Goal: Contribute content

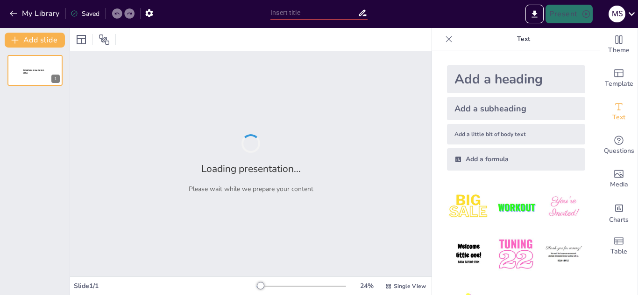
type input "Visualizando Conocimiento: Fichas 1, 2 y 3 al Detalle"
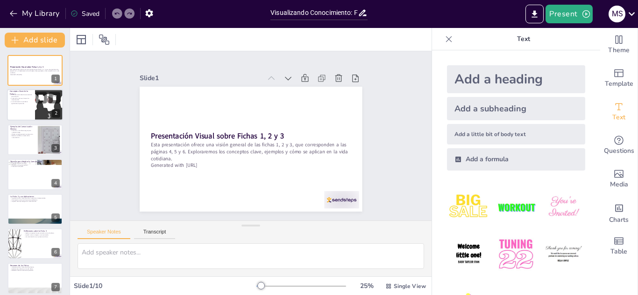
checkbox input "true"
click at [42, 111] on div at bounding box center [49, 106] width 87 height 32
type textarea "La comunicación efectiva es la base de cualquier relación exitosa. Al aprender …"
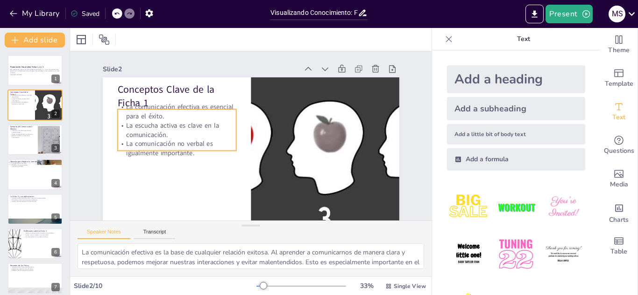
click at [192, 115] on p "La comunicación efectiva es esencial para el éxito." at bounding box center [183, 97] width 120 height 42
click at [192, 115] on p "La comunicación efectiva es esencial para el éxito." at bounding box center [187, 90] width 119 height 54
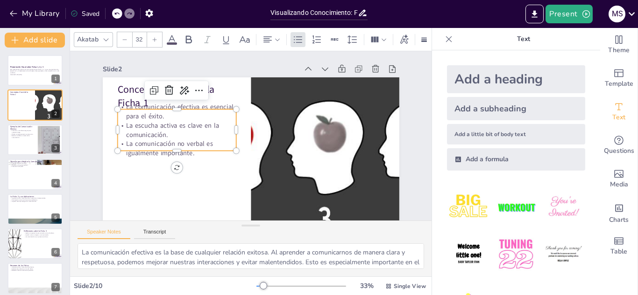
click at [192, 115] on p "La comunicación efectiva es esencial para el éxito." at bounding box center [193, 83] width 116 height 65
click at [192, 115] on p "La comunicación efectiva es esencial para el éxito." at bounding box center [205, 73] width 107 height 84
click at [192, 115] on p "La comunicación efectiva es esencial para el éxito." at bounding box center [187, 90] width 119 height 54
click at [192, 115] on p "La comunicación efectiva es esencial para el éxito." at bounding box center [183, 97] width 120 height 42
click at [192, 115] on p "La comunicación efectiva es esencial para el éxito." at bounding box center [219, 64] width 93 height 100
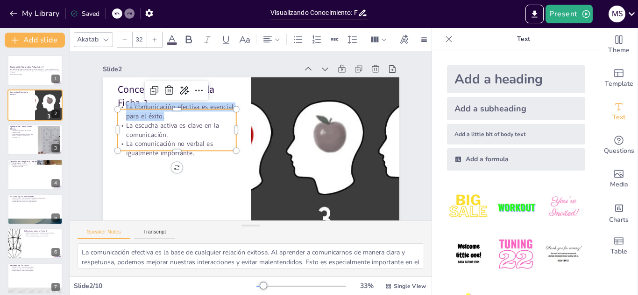
click at [192, 115] on p "La comunicación efectiva es esencial para el éxito." at bounding box center [193, 83] width 116 height 65
checkbox input "true"
click at [34, 141] on div at bounding box center [35, 140] width 56 height 32
type textarea "Crear un ambiente seguro es fundamental para que todos se sientan cómodos compa…"
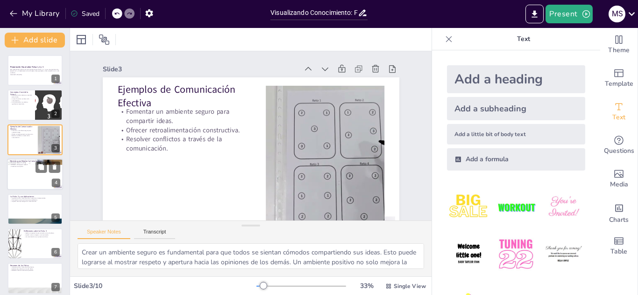
checkbox input "true"
click at [37, 182] on div at bounding box center [35, 175] width 56 height 32
type textarea "La práctica de la escucha activa requiere tiempo y esfuerzo, pero es esencial p…"
checkbox input "true"
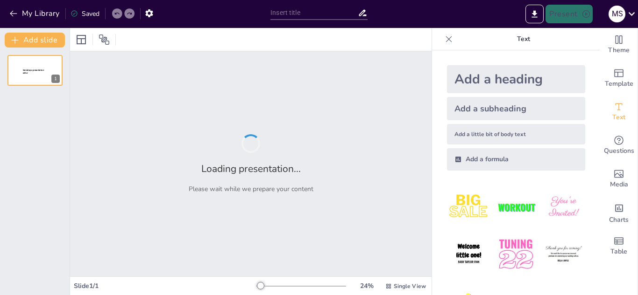
type input "Seguridad en Internet: Protege tu vida digital de un robo"
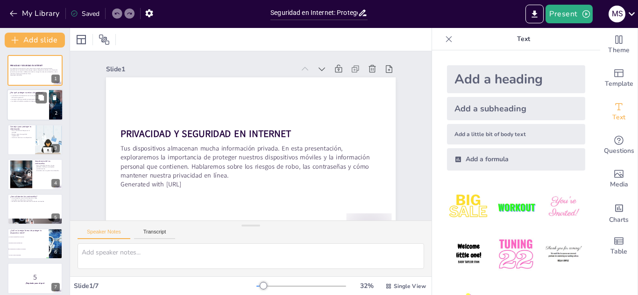
checkbox input "true"
click at [33, 107] on div at bounding box center [35, 106] width 56 height 32
type textarea "Es esencial entender que la protección de nuestros dispositivos no es solo una …"
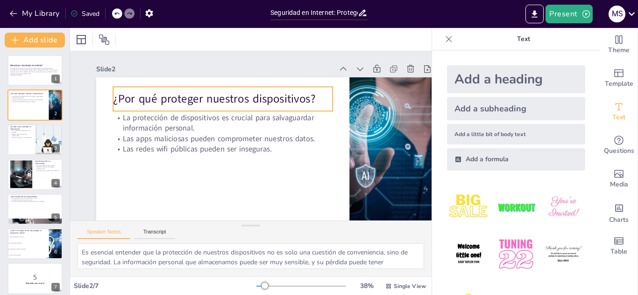
click at [248, 98] on p "¿Por qué proteger nuestros dispositivos?" at bounding box center [259, 91] width 159 height 174
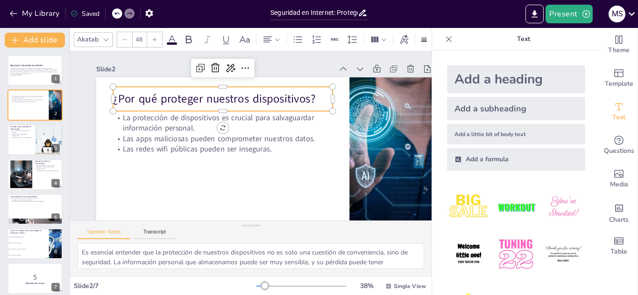
click at [248, 98] on p "¿Por qué proteger nuestros dispositivos?" at bounding box center [259, 91] width 159 height 174
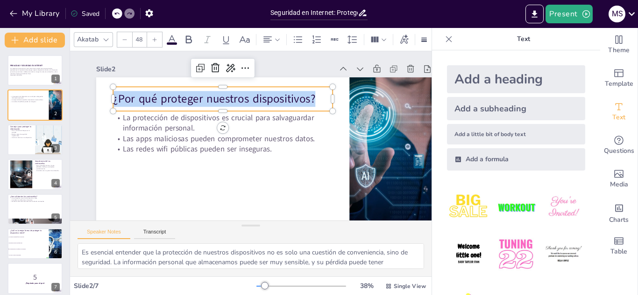
click at [248, 98] on p "¿Por qué proteger nuestros dispositivos?" at bounding box center [231, 93] width 218 height 61
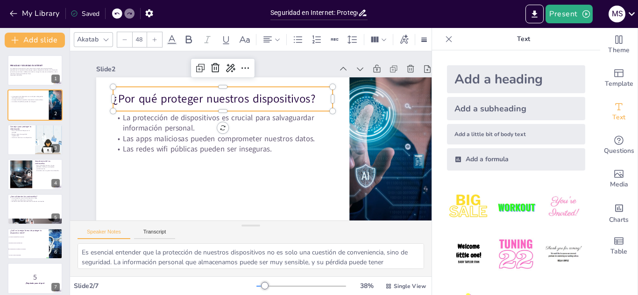
click at [248, 98] on p "¿Por qué proteger nuestros dispositivos?" at bounding box center [231, 93] width 218 height 61
click at [248, 98] on p "¿Por qué proteger nuestros dispositivos?" at bounding box center [268, 93] width 123 height 198
click at [248, 98] on p "¿Por qué proteger nuestros dispositivos?" at bounding box center [245, 89] width 198 height 123
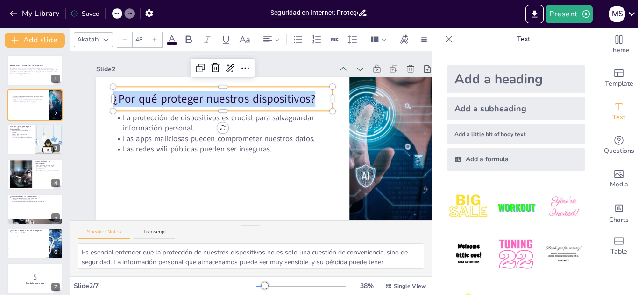
copy p "¿Por qué proteger nuestros dispositivos?"
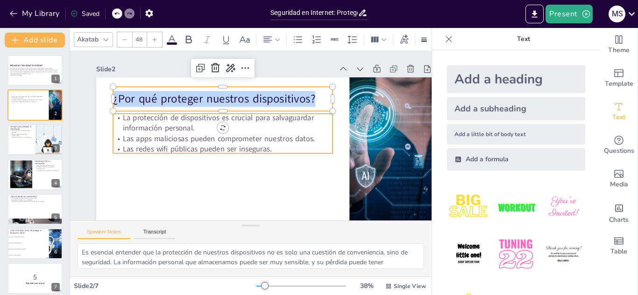
click at [145, 124] on p "La protección de dispositivos es crucial para salvaguardar información personal." at bounding box center [226, 117] width 219 height 66
click at [145, 124] on p "La protección de dispositivos es crucial para salvaguardar información personal." at bounding box center [227, 115] width 215 height 88
checkbox input "true"
type input "32"
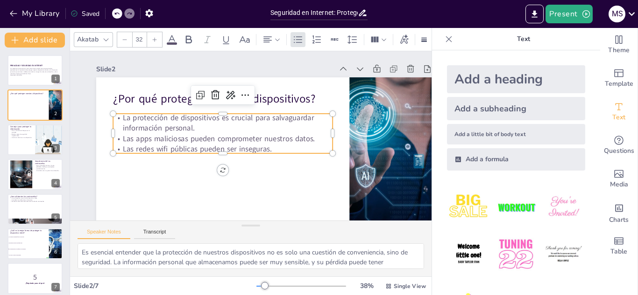
click at [145, 124] on p "La protección de dispositivos es crucial para salvaguardar información personal." at bounding box center [236, 109] width 190 height 146
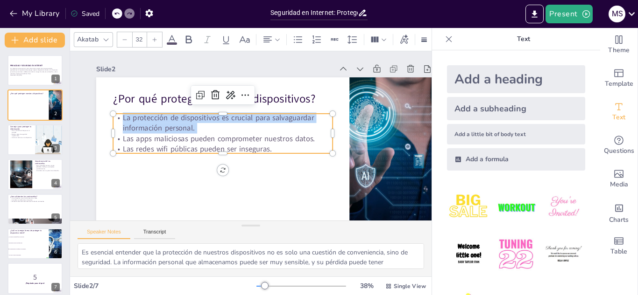
copy p "La protección de dispositivos es crucial para salvaguardar información personal."
click at [215, 140] on p "Las apps maliciosas pueden comprometer nuestros datos." at bounding box center [224, 124] width 195 height 119
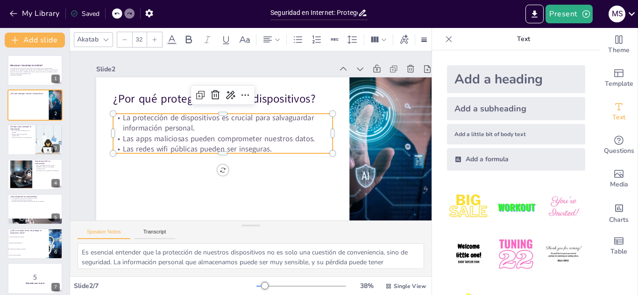
click at [215, 140] on p "Las apps maliciosas pueden comprometer nuestros datos." at bounding box center [242, 109] width 56 height 217
click at [215, 140] on p "Las apps maliciosas pueden comprometer nuestros datos." at bounding box center [223, 130] width 212 height 78
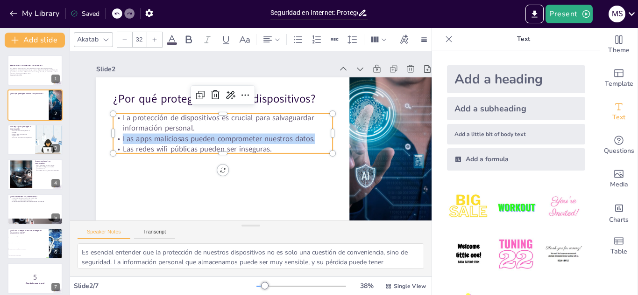
copy p "Las apps maliciosas pueden comprometer nuestros datos."
click at [191, 139] on p "Las apps maliciosas pueden comprometer nuestros datos." at bounding box center [224, 127] width 204 height 99
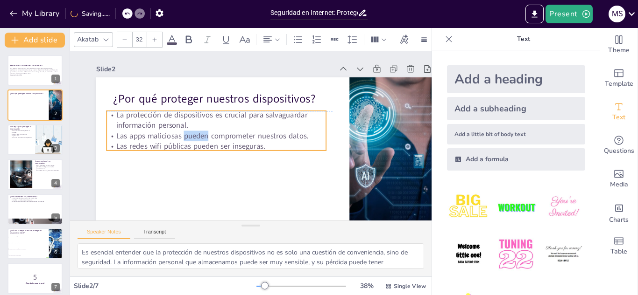
drag, startPoint x: 191, startPoint y: 139, endPoint x: 185, endPoint y: 139, distance: 6.1
click at [185, 139] on p "Las apps maliciosas pueden comprometer nuestros datos." at bounding box center [219, 122] width 204 height 99
click at [185, 139] on p "Las apps maliciosas pueden comprometer nuestros datos." at bounding box center [218, 126] width 212 height 78
click at [185, 139] on p "Las apps maliciosas pueden comprometer nuestros datos." at bounding box center [219, 122] width 204 height 99
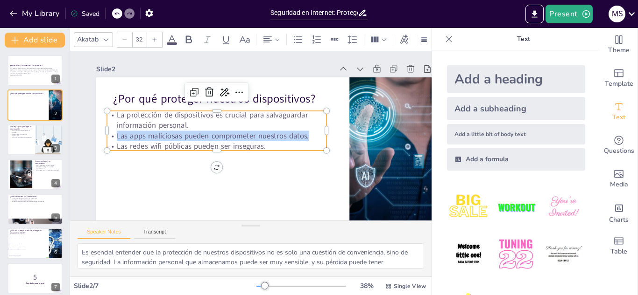
copy p "Las apps maliciosas pueden comprometer nuestros datos."
click at [174, 136] on p "Las apps maliciosas pueden comprometer nuestros datos." at bounding box center [233, 106] width 119 height 195
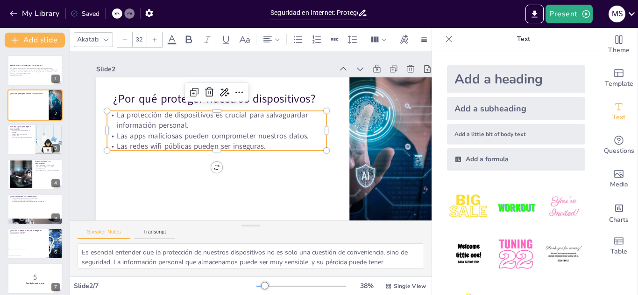
click at [151, 136] on p "Las apps maliciosas pueden comprometer nuestros datos." at bounding box center [228, 111] width 155 height 170
click at [150, 136] on p "Las apps maliciosas pueden comprometer nuestros datos." at bounding box center [218, 126] width 212 height 78
click at [150, 136] on p "Las apps maliciosas pueden comprometer nuestros datos." at bounding box center [217, 129] width 217 height 56
click at [150, 136] on p "Las apps maliciosas pueden comprometer nuestros datos." at bounding box center [219, 122] width 204 height 99
click at [150, 136] on p "Las apps maliciosas pueden comprometer nuestros datos." at bounding box center [217, 129] width 217 height 56
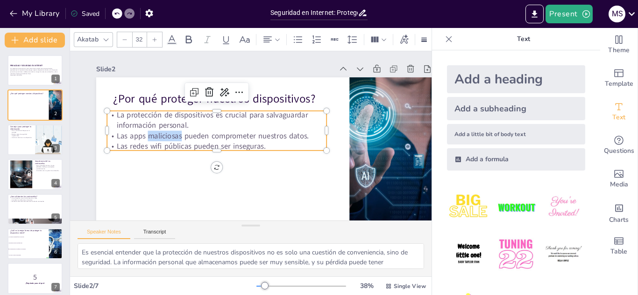
click at [150, 136] on p "Las apps maliciosas pueden comprometer nuestros datos." at bounding box center [217, 129] width 217 height 56
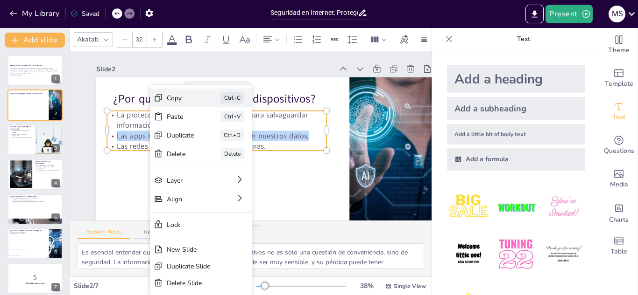
click at [231, 124] on div "Copy" at bounding box center [238, 138] width 14 height 29
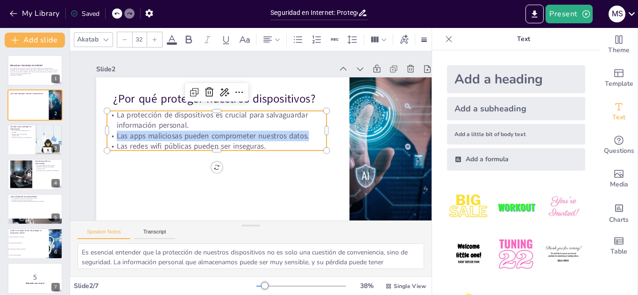
click at [375, 134] on div at bounding box center [364, 226] width 337 height 289
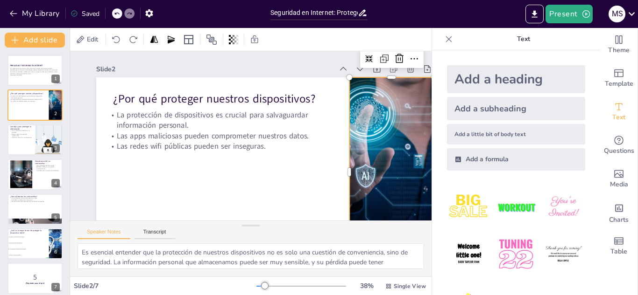
copy p "Las apps maliciosas pueden comprometer nuestros datos."
checkbox input "true"
click at [30, 144] on div at bounding box center [35, 140] width 56 height 32
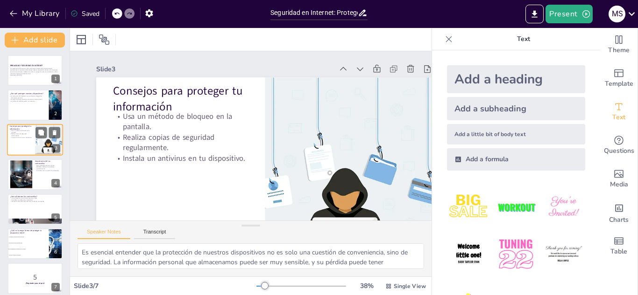
type textarea "Un método de bloqueo en la pantalla es la primera línea de defensa para protege…"
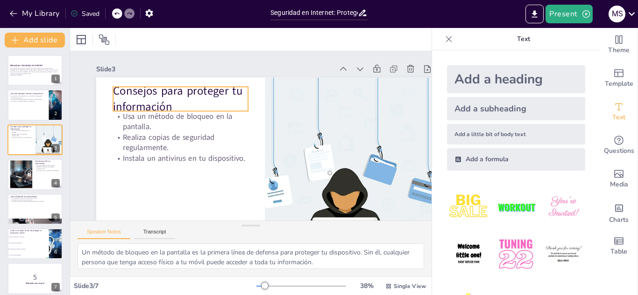
click at [163, 89] on p "Consejos para proteger tu información" at bounding box center [216, 65] width 128 height 105
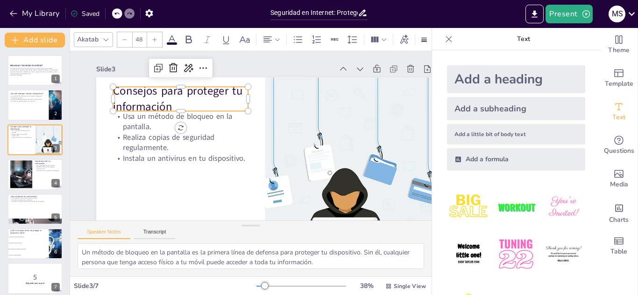
click at [163, 89] on p "Consejos para proteger tu información" at bounding box center [216, 65] width 128 height 105
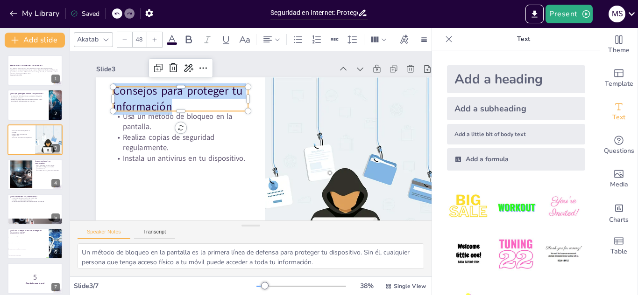
copy p "Consejos para proteger tu información"
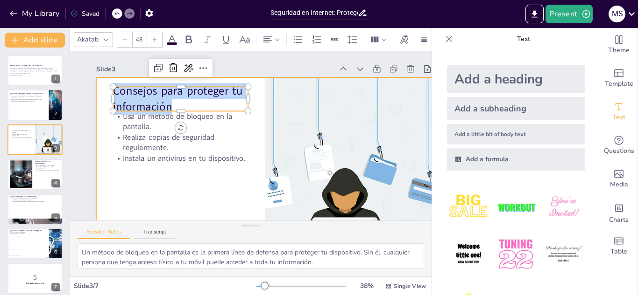
click at [167, 170] on div at bounding box center [252, 175] width 379 height 285
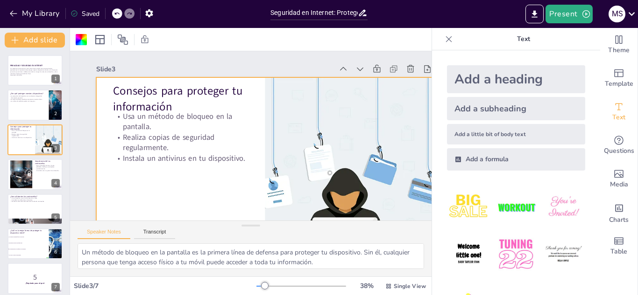
click at [167, 170] on div at bounding box center [257, 175] width 370 height 256
click at [167, 170] on div at bounding box center [230, 169] width 352 height 385
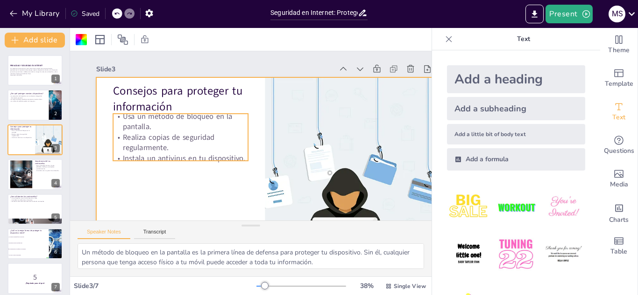
click at [187, 154] on p "Instala un antivirus en tu dispositivo." at bounding box center [183, 105] width 107 height 98
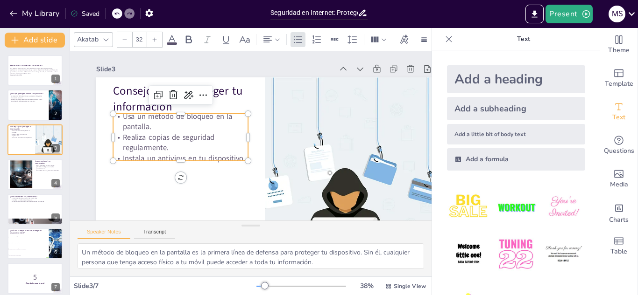
click at [187, 154] on p "Instala un antivirus en tu dispositivo." at bounding box center [177, 136] width 132 height 52
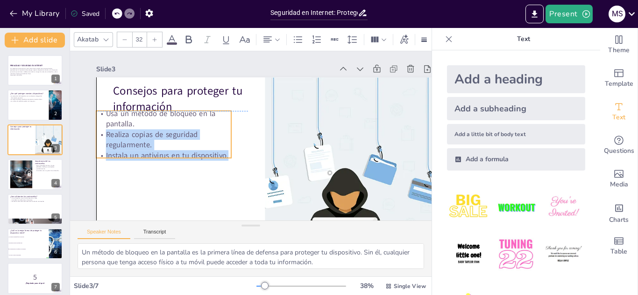
drag, startPoint x: 187, startPoint y: 154, endPoint x: 172, endPoint y: 148, distance: 15.8
click at [172, 148] on div "Usa un método de bloqueo en la pantalla. Realiza copias de seguridad regularmen…" at bounding box center [168, 107] width 145 height 91
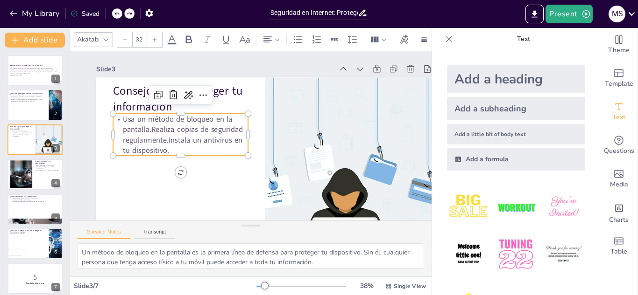
click at [172, 148] on p "Usa un método de bloqueo en la pantalla.Realiza copias de seguridad regularment…" at bounding box center [183, 113] width 141 height 82
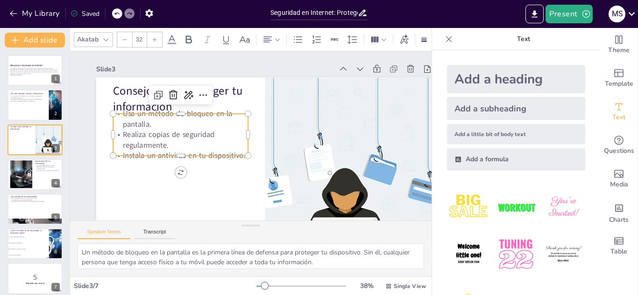
click at [172, 148] on p "Realiza copias de seguridad regularmente." at bounding box center [180, 132] width 136 height 35
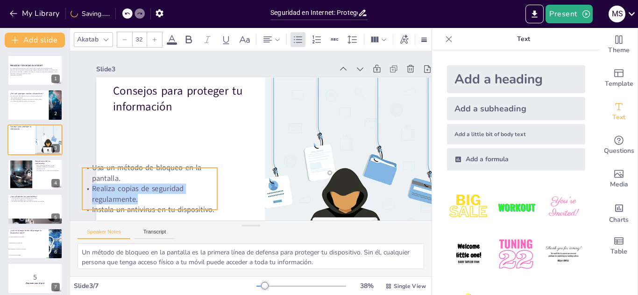
click at [141, 196] on p "Realiza copias de seguridad regularmente." at bounding box center [139, 172] width 136 height 49
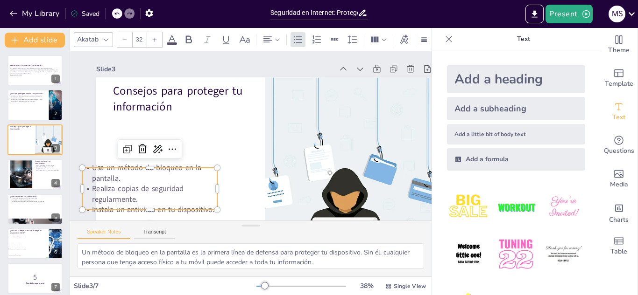
click at [83, 129] on div "Slide 1 PRIVACIDAD Y SEGURIDAD EN INTERNET Tus dispositivos almacenan mucha inf…" at bounding box center [260, 161] width 426 height 292
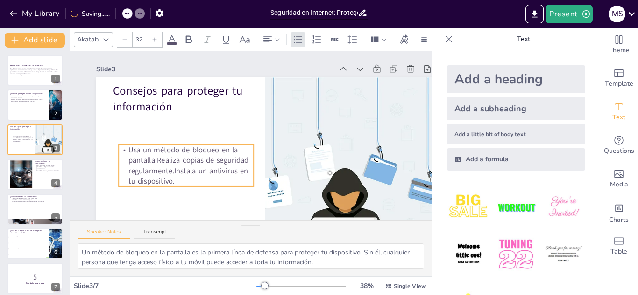
drag, startPoint x: 121, startPoint y: 180, endPoint x: 167, endPoint y: 144, distance: 58.2
click at [167, 144] on p "Usa un método de bloqueo en la pantalla.Realiza copias de seguridad regularment…" at bounding box center [183, 159] width 139 height 56
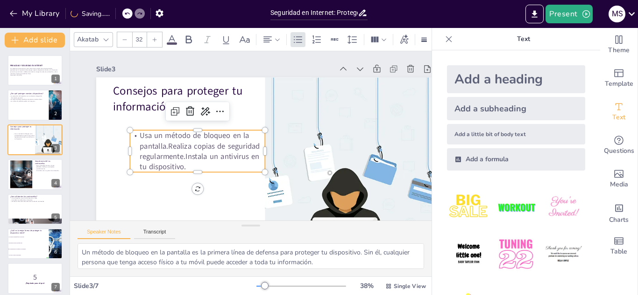
click at [166, 145] on p "Usa un método de bloqueo en la pantalla.Realiza copias de seguridad regularment…" at bounding box center [197, 151] width 135 height 42
click at [166, 145] on p "Usa un método de bloqueo en la pantalla.Realiza copias de seguridad regularment…" at bounding box center [195, 134] width 141 height 82
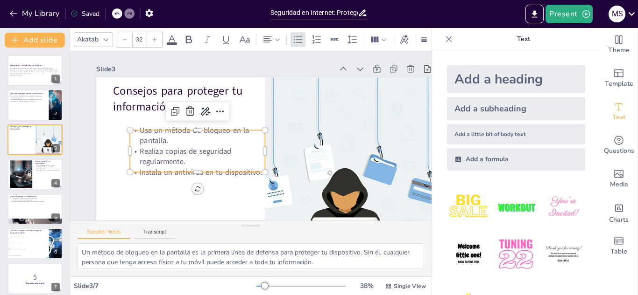
click at [166, 135] on span "Usa un método de bloqueo en la pantalla." at bounding box center [209, 94] width 95 height 81
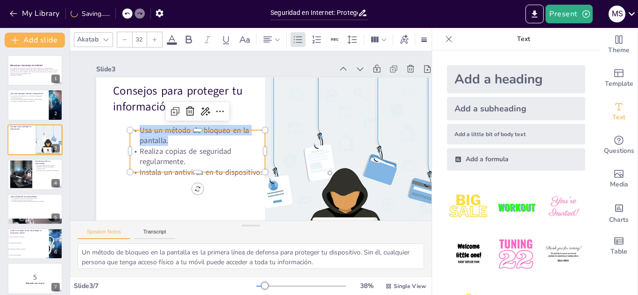
copy span "Usa un método de bloqueo en la pantalla."
click at [157, 153] on span "Realiza copias de seguridad regularmente." at bounding box center [183, 138] width 94 height 30
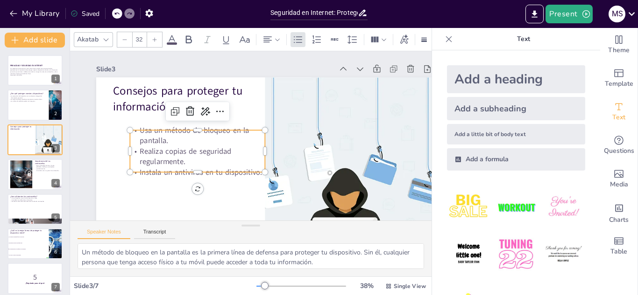
click at [157, 150] on span "Realiza copias de seguridad regularmente." at bounding box center [181, 131] width 93 height 38
click at [157, 153] on span "Realiza copias de seguridad regularmente." at bounding box center [183, 138] width 94 height 30
copy span "Realiza copias de seguridad regularmente."
checkbox input "true"
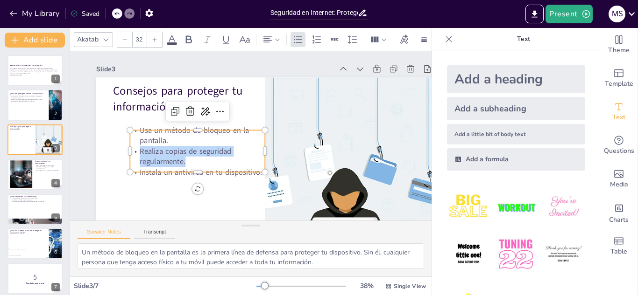
checkbox input "true"
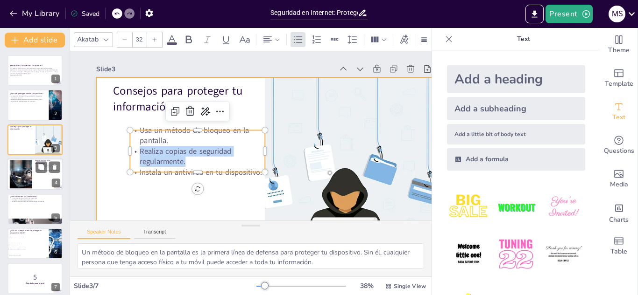
checkbox input "true"
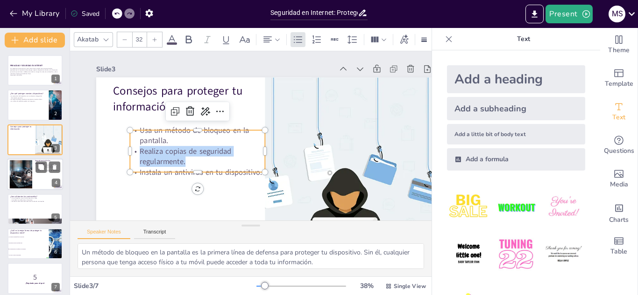
scroll to position [7, 0]
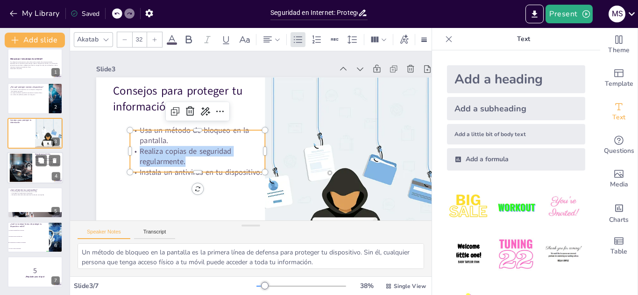
checkbox input "true"
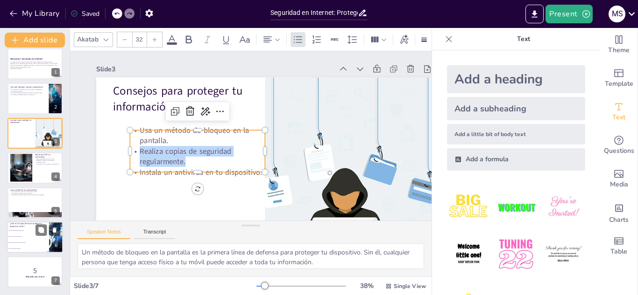
checkbox input "true"
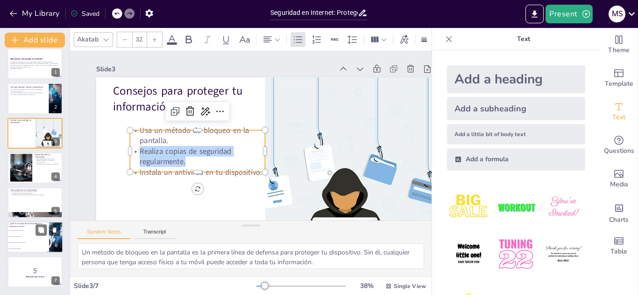
checkbox input "true"
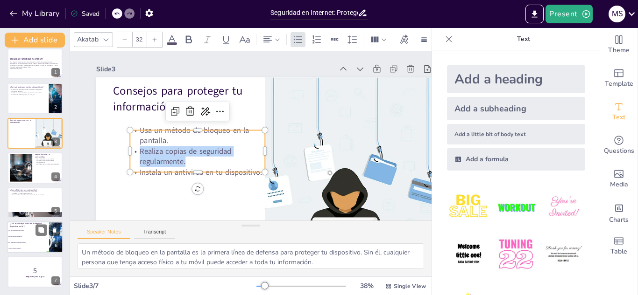
checkbox input "true"
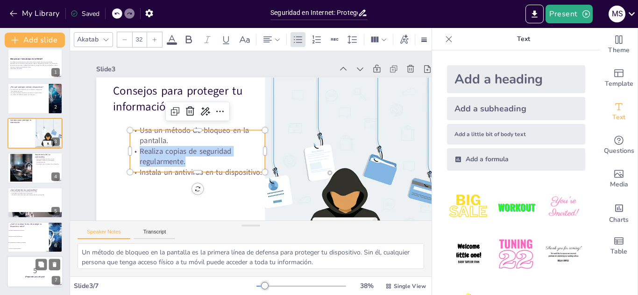
checkbox input "true"
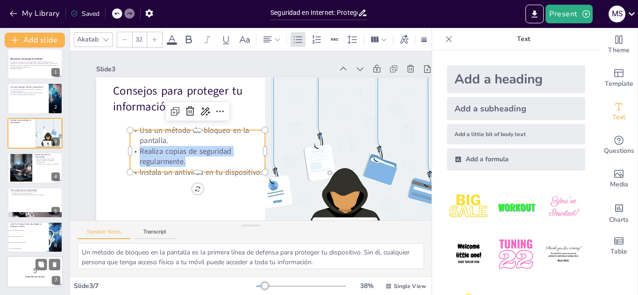
checkbox input "true"
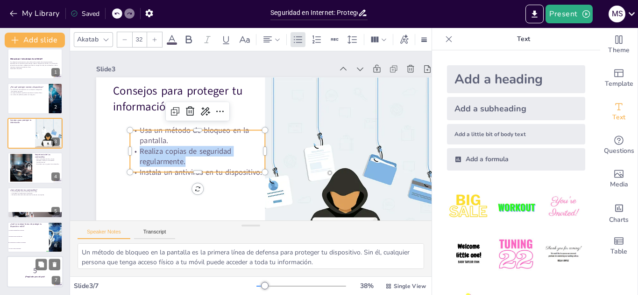
click at [33, 267] on p "5" at bounding box center [35, 271] width 50 height 10
checkbox input "true"
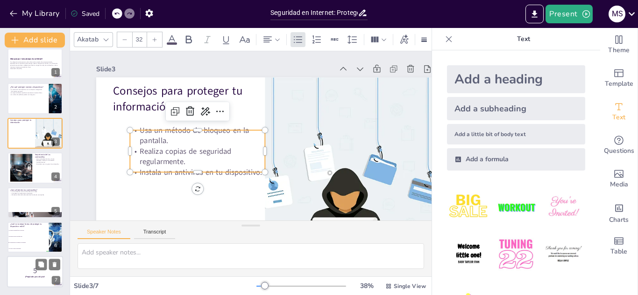
scroll to position [36, 0]
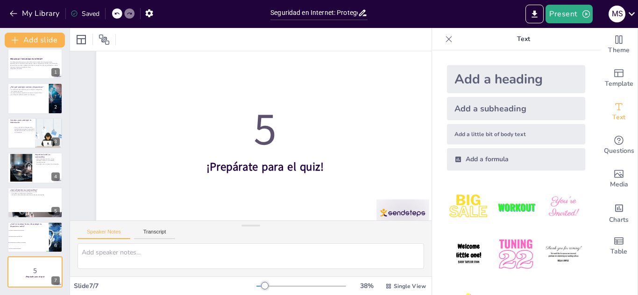
checkbox input "true"
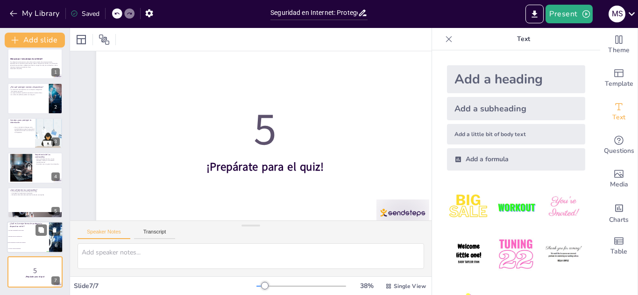
checkbox input "true"
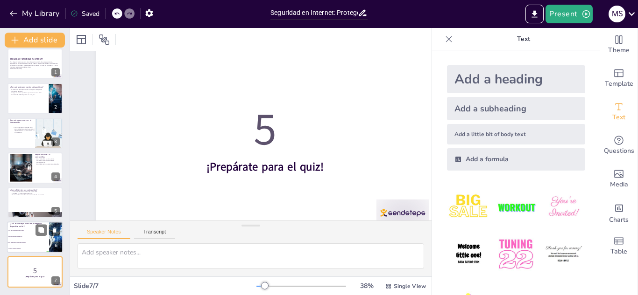
checkbox input "true"
click at [26, 237] on span "Descargar apps de cualquier sitio" at bounding box center [28, 236] width 40 height 1
type textarea "La respuesta correcta es usar un método de bloqueo en la pantalla, como se menc…"
checkbox input "true"
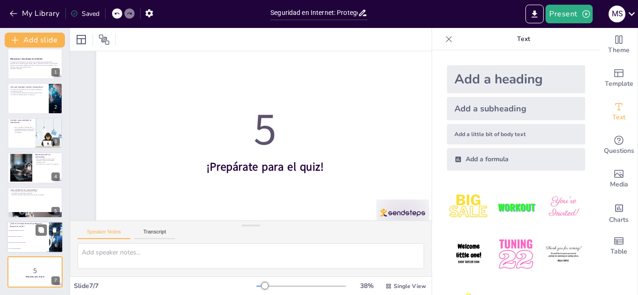
checkbox input "true"
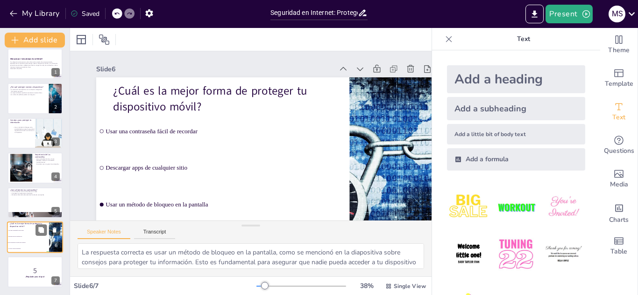
scroll to position [0, 0]
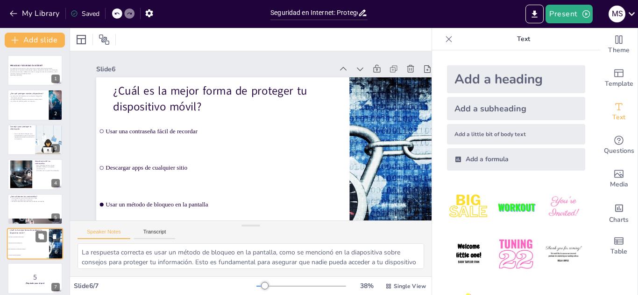
checkbox input "true"
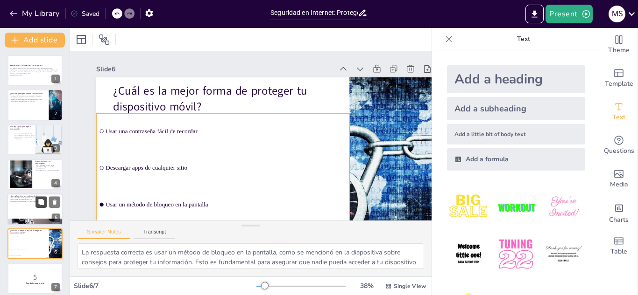
checkbox input "true"
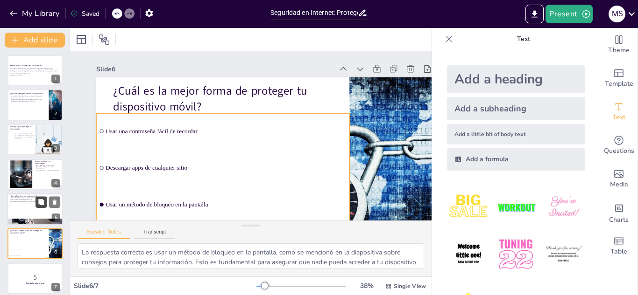
checkbox input "true"
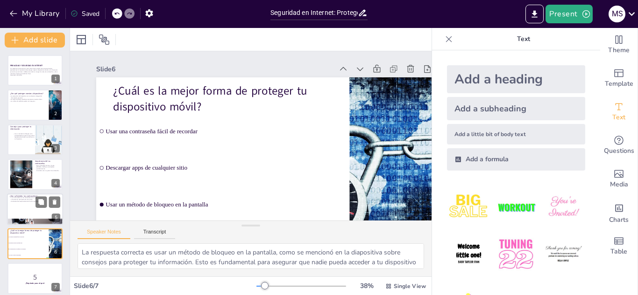
checkbox input "true"
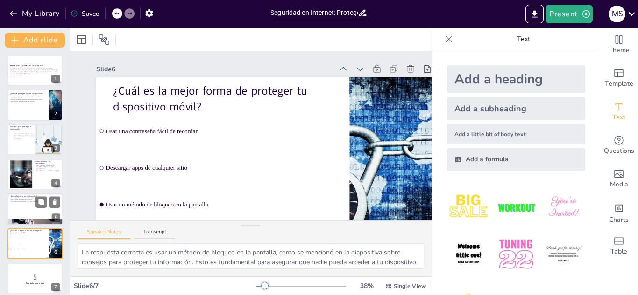
checkbox input "true"
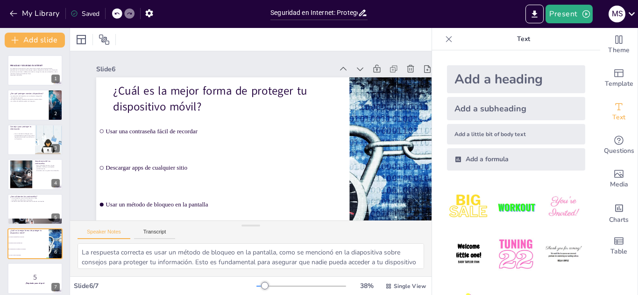
checkbox input "true"
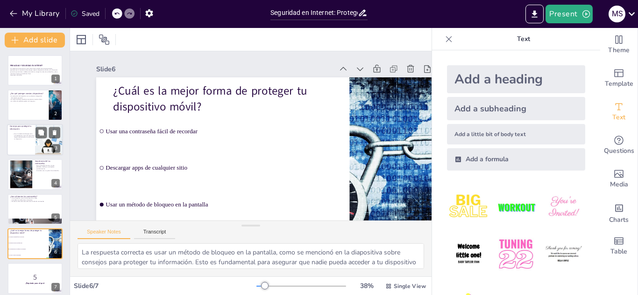
checkbox input "true"
click at [25, 134] on p "Usa un método de bloqueo en la pantalla.Realiza copias de seguridad regularment…" at bounding box center [24, 136] width 22 height 7
type textarea "Un método de bloqueo en la pantalla es la primera línea de defensa para protege…"
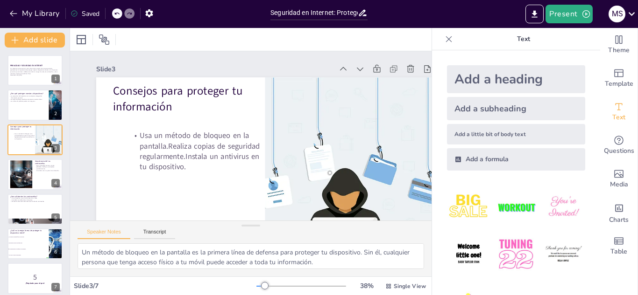
click at [42, 86] on div "PRIVACIDAD Y SEGURIDAD EN INTERNET Tus dispositivos almacenan mucha información…" at bounding box center [35, 174] width 70 height 239
checkbox input "true"
click at [23, 102] on div at bounding box center [35, 106] width 56 height 32
type textarea "Es esencial entender que la protección de nuestros dispositivos no es solo una …"
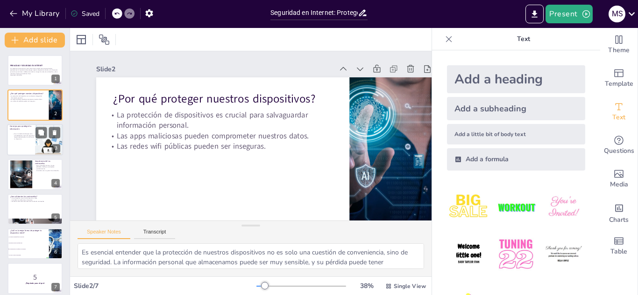
checkbox input "true"
click at [23, 140] on p "Usa un método de bloqueo en la pantalla.Realiza copias de seguridad regularment…" at bounding box center [24, 136] width 22 height 7
type textarea "Un método de bloqueo en la pantalla es la primera línea de defensa para protege…"
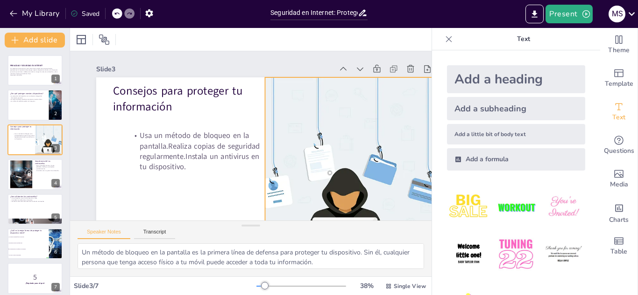
click at [137, 168] on p "Usa un método de bloqueo en la pantalla.Realiza copias de seguridad regularment…" at bounding box center [195, 134] width 141 height 82
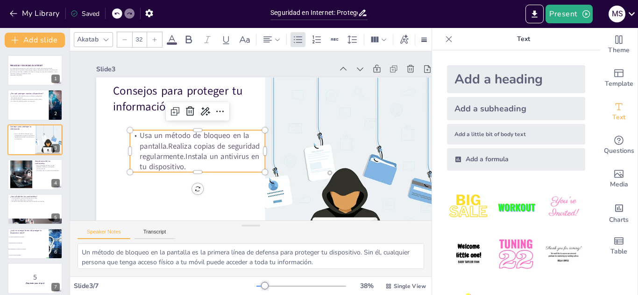
click at [178, 163] on p "Usa un método de bloqueo en la pantalla.Realiza copias de seguridad regularment…" at bounding box center [195, 139] width 141 height 69
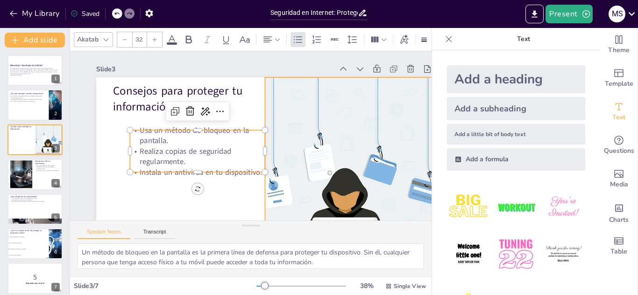
click at [305, 181] on div at bounding box center [318, 216] width 342 height 307
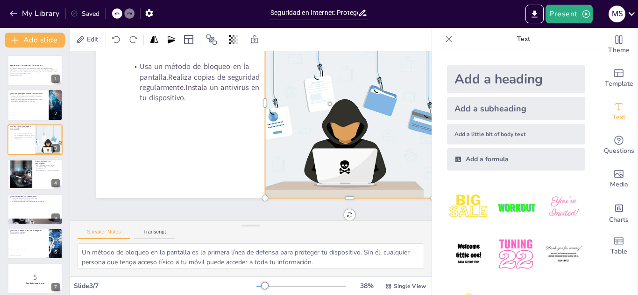
scroll to position [69, 1]
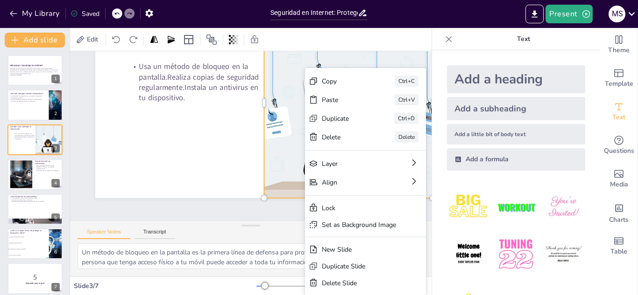
click at [179, 164] on div at bounding box center [271, 107] width 370 height 256
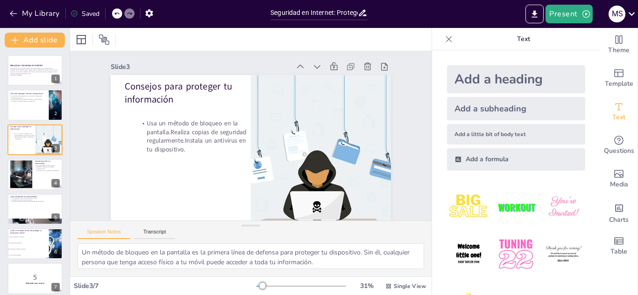
scroll to position [0, 0]
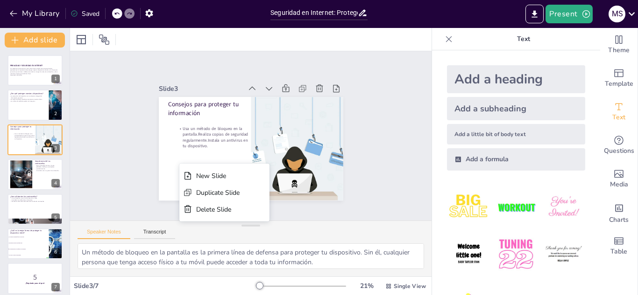
click at [136, 173] on div "Slide 1 PRIVACIDAD Y SEGURIDAD EN INTERNET Tus dispositivos almacenan mucha inf…" at bounding box center [250, 136] width 265 height 197
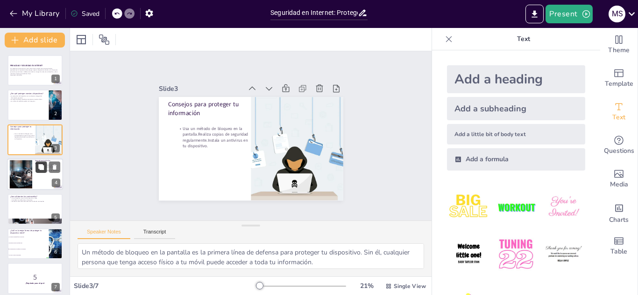
checkbox input "true"
click at [41, 170] on icon at bounding box center [41, 167] width 7 height 7
type textarea "Las contraseñas fuertes son fundamentales para proteger tu información. Si usas…"
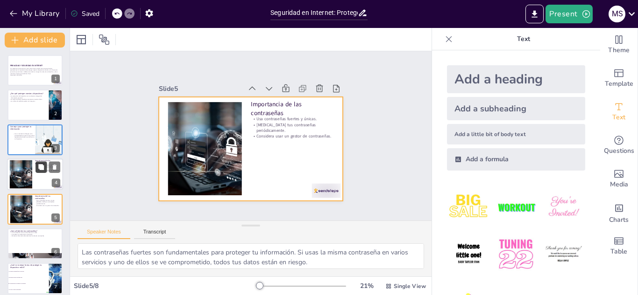
scroll to position [38, 0]
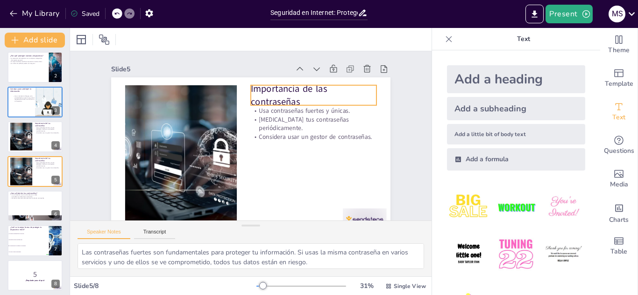
click at [299, 145] on p "Importancia de las contraseñas" at bounding box center [269, 208] width 63 height 127
click at [299, 100] on p "Importancia de las contraseñas" at bounding box center [325, 139] width 117 height 95
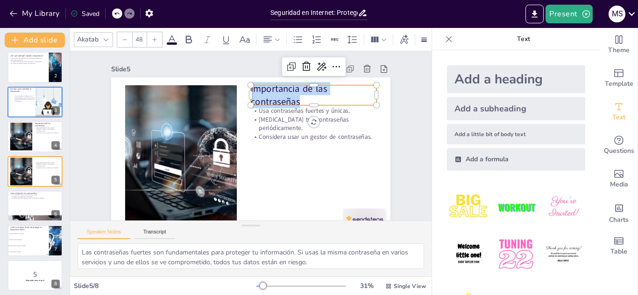
copy p "Importancia de las contraseñas"
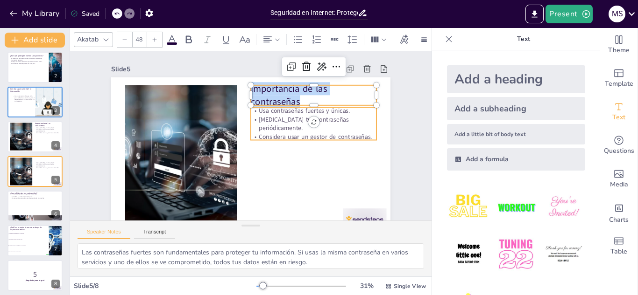
click at [282, 123] on p "[MEDICAL_DATA] tus contraseñas periódicamente." at bounding box center [313, 150] width 122 height 67
checkbox input "true"
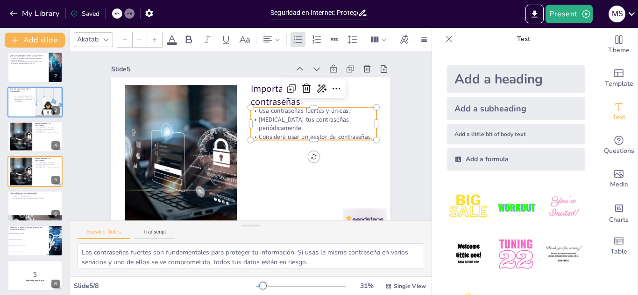
type input "32"
click at [282, 123] on p "[MEDICAL_DATA] tus contraseñas periódicamente." at bounding box center [314, 144] width 125 height 56
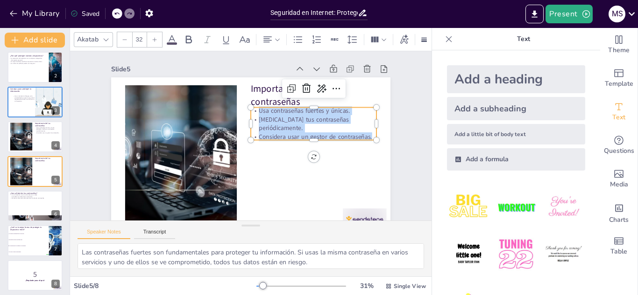
copy div "Usa contraseñas fuertes y únicas. [MEDICAL_DATA] tus contraseñas periódicamente…"
click at [163, 148] on div at bounding box center [178, 125] width 251 height 215
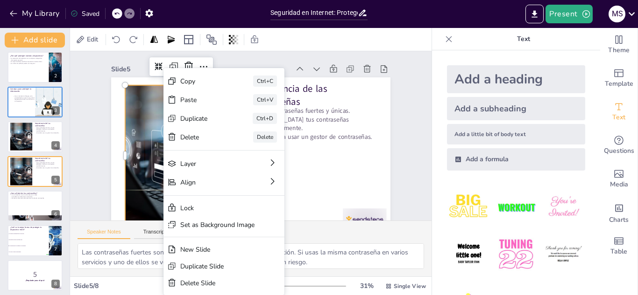
click at [114, 153] on div at bounding box center [247, 154] width 306 height 211
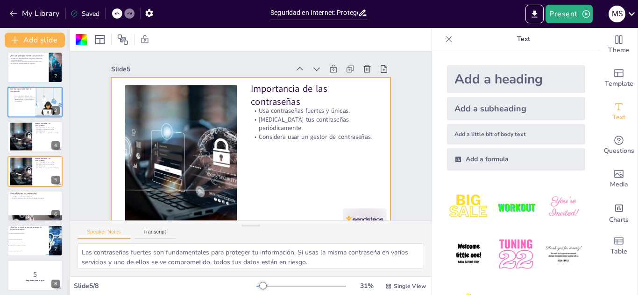
scroll to position [14, 0]
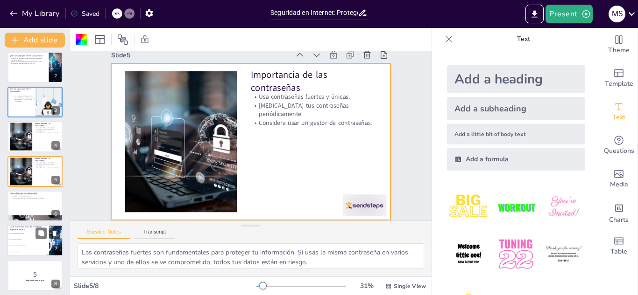
checkbox input "true"
click at [12, 235] on li "Usar una contraseña fácil de recordar" at bounding box center [28, 235] width 42 height 6
type textarea "La respuesta correcta es usar un método de bloqueo en la pantalla, como se menc…"
checkbox input "true"
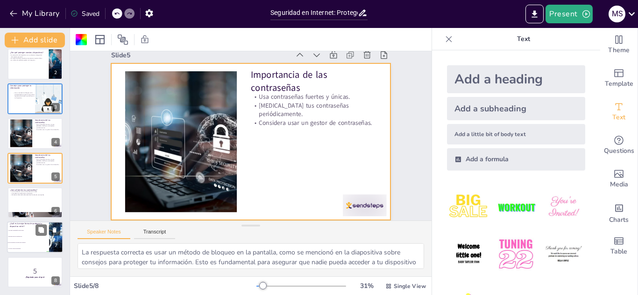
scroll to position [0, 0]
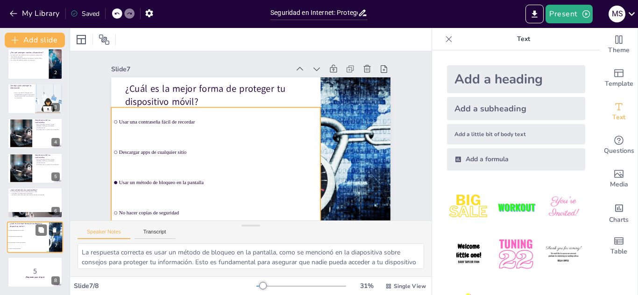
checkbox input "true"
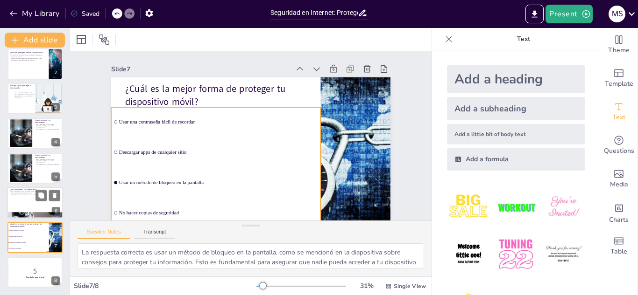
checkbox input "true"
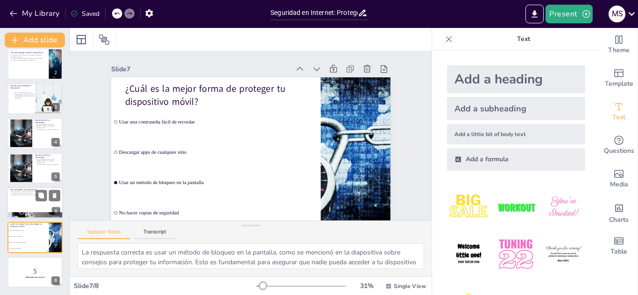
click at [26, 207] on div at bounding box center [35, 203] width 56 height 32
type textarea "Es crucial entender que una contraseña robusta puede no ser suficiente para pro…"
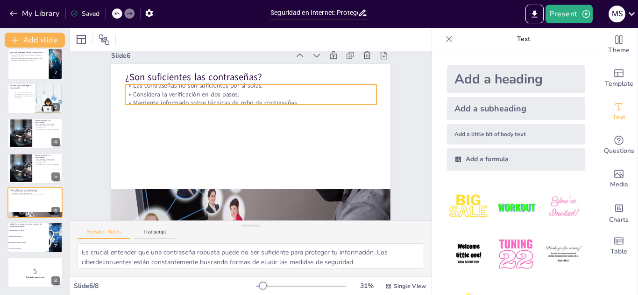
scroll to position [14, 0]
click at [143, 94] on p "Considera la verificación en dos pasos." at bounding box center [258, 95] width 247 height 61
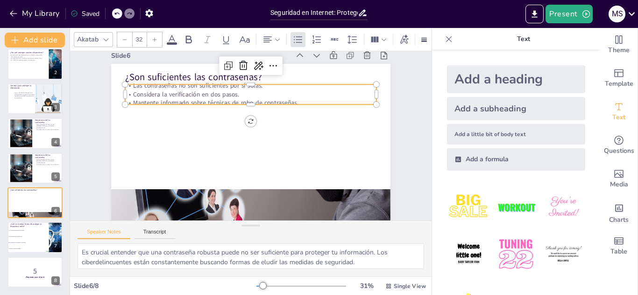
click at [161, 94] on p "Considera la verificación en dos pasos." at bounding box center [272, 100] width 222 height 133
click at [143, 94] on p "Considera la verificación en dos pasos." at bounding box center [258, 95] width 247 height 61
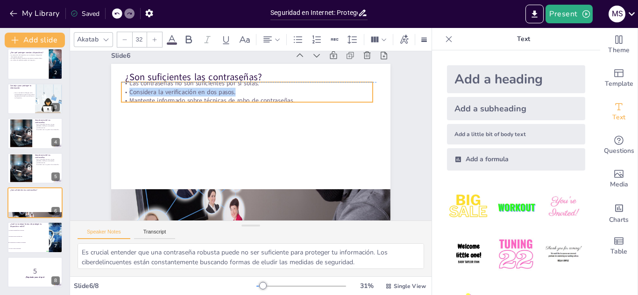
drag, startPoint x: 143, startPoint y: 94, endPoint x: 139, endPoint y: 87, distance: 7.5
click at [139, 87] on p "Considera la verificación en dos pasos." at bounding box center [256, 92] width 247 height 61
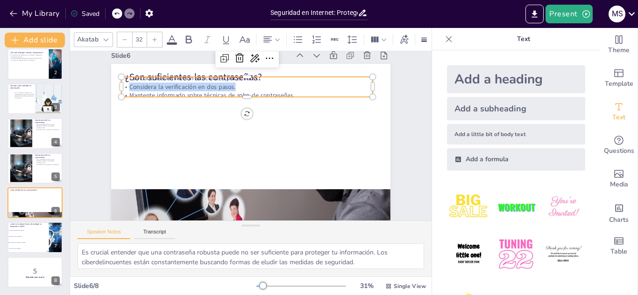
click at [141, 87] on p "Considera la verificación en dos pasos." at bounding box center [262, 88] width 242 height 86
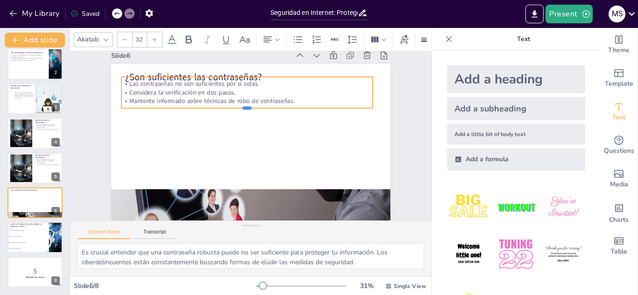
drag, startPoint x: 287, startPoint y: 97, endPoint x: 291, endPoint y: 111, distance: 14.2
click at [291, 111] on div at bounding box center [257, 112] width 232 height 109
click at [291, 111] on div at bounding box center [253, 114] width 241 height 85
click at [291, 111] on div at bounding box center [254, 114] width 241 height 85
click at [291, 111] on div at bounding box center [251, 114] width 247 height 60
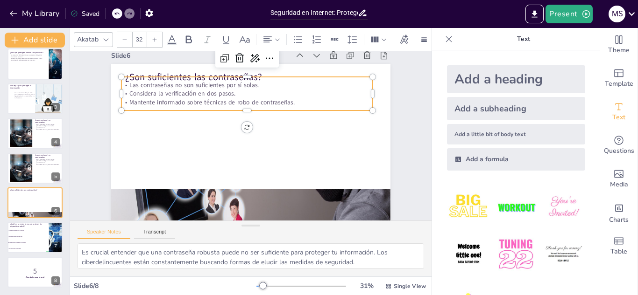
click at [291, 111] on div at bounding box center [253, 114] width 241 height 84
click at [292, 104] on p "Mantente informado sobre técnicas de robo de contraseñas." at bounding box center [275, 113] width 155 height 208
click at [292, 104] on p "Mantente informado sobre técnicas de robo de contraseñas." at bounding box center [253, 102] width 247 height 61
click at [292, 104] on p "Mantente informado sobre técnicas de robo de contraseñas." at bounding box center [258, 103] width 242 height 86
click at [292, 104] on p "Mantente informado sobre técnicas de robo de contraseñas." at bounding box center [253, 102] width 247 height 61
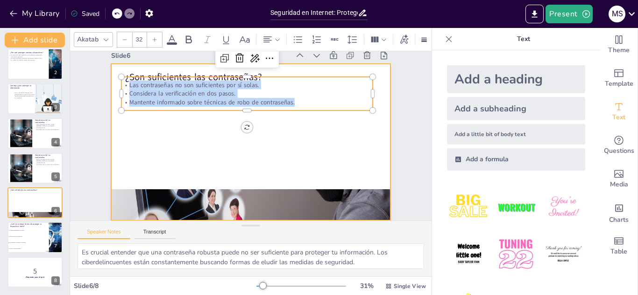
click at [190, 118] on div at bounding box center [250, 141] width 306 height 211
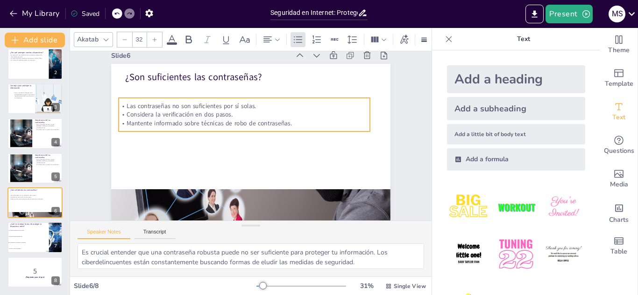
checkbox input "true"
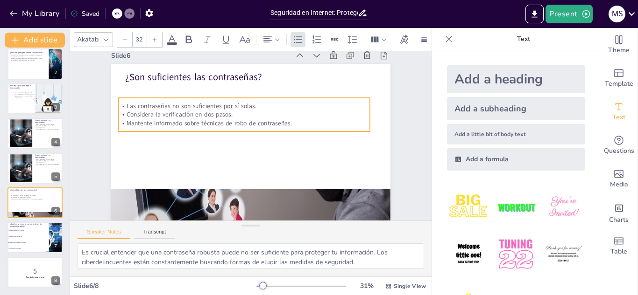
checkbox input "true"
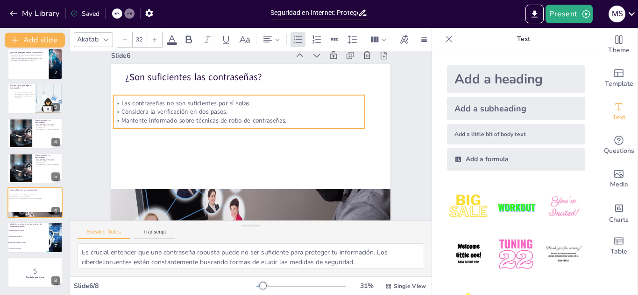
checkbox input "true"
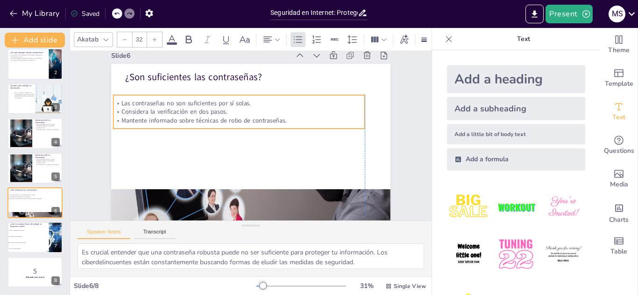
checkbox input "true"
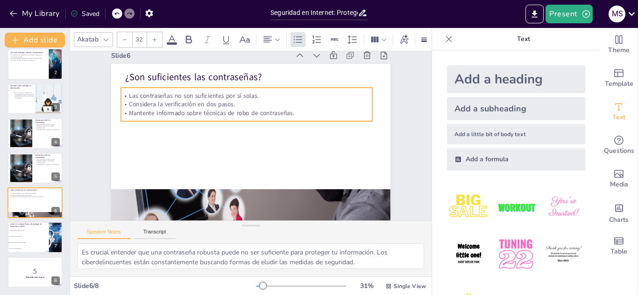
checkbox input "true"
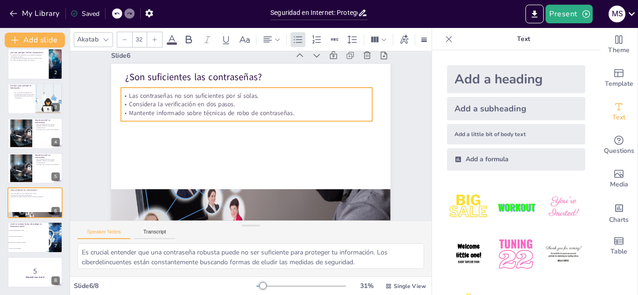
checkbox input "true"
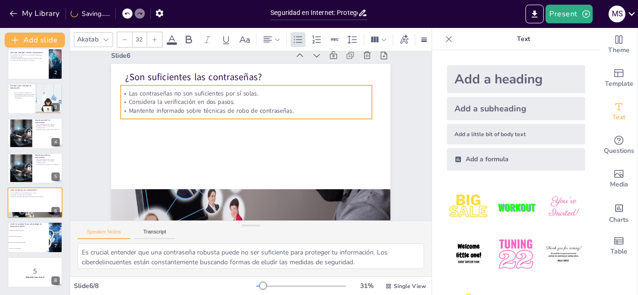
checkbox input "true"
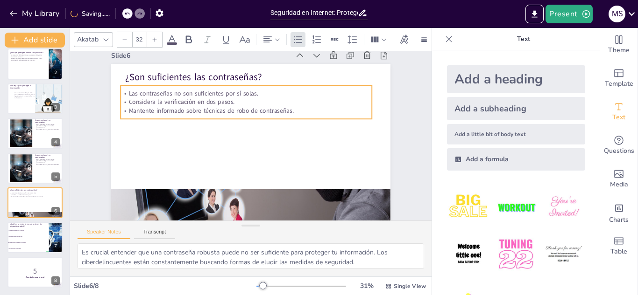
checkbox input "true"
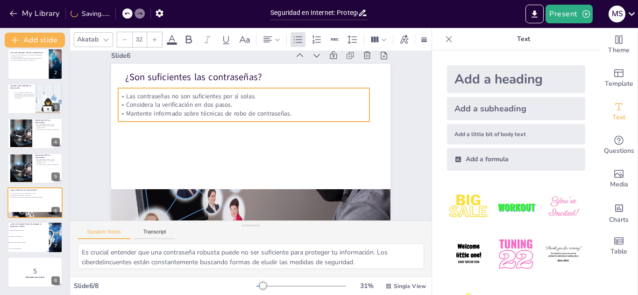
checkbox input "true"
drag, startPoint x: 162, startPoint y: 103, endPoint x: 159, endPoint y: 115, distance: 12.3
click at [176, 115] on p "Mantente informado sobre técnicas de robo de contraseñas." at bounding box center [263, 116] width 175 height 192
checkbox input "true"
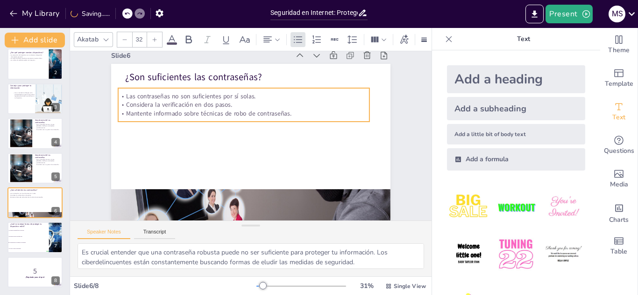
checkbox input "true"
click at [240, 115] on p "Mantente informado sobre técnicas de robo de contraseñas." at bounding box center [270, 123] width 61 height 247
checkbox input "true"
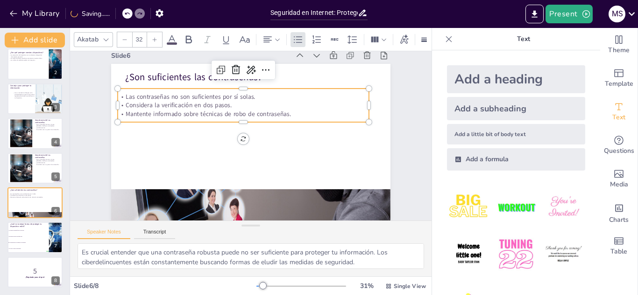
checkbox input "true"
click at [159, 115] on p "Mantente informado sobre técnicas de robo de contraseñas." at bounding box center [247, 113] width 247 height 61
checkbox input "true"
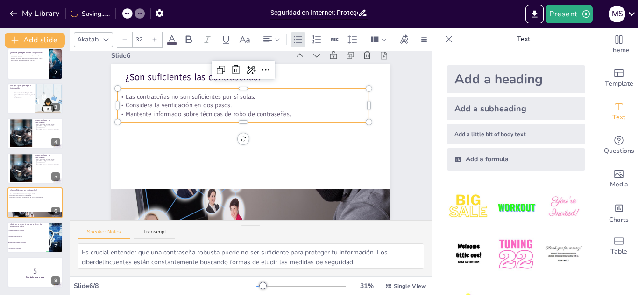
checkbox input "true"
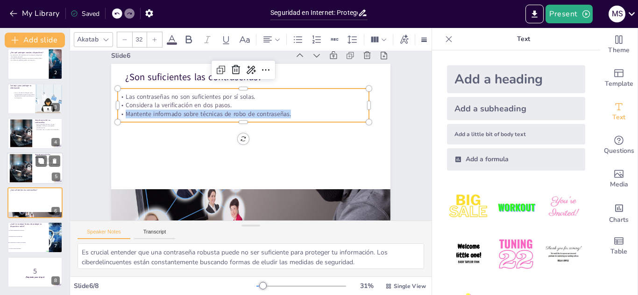
checkbox input "true"
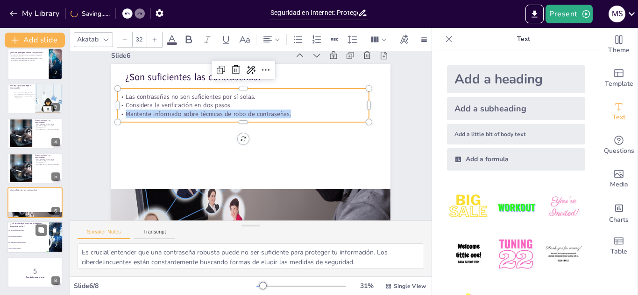
checkbox input "true"
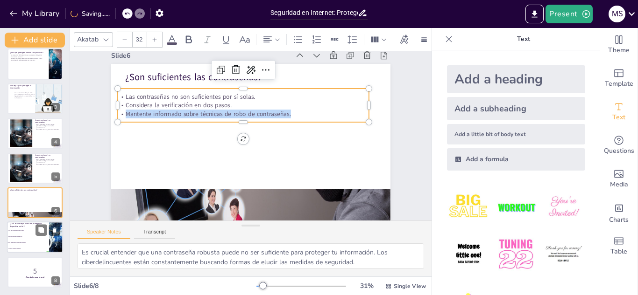
checkbox input "true"
click at [22, 235] on li "Descargar apps de cualquier sitio" at bounding box center [28, 237] width 42 height 6
type textarea "La respuesta correcta es usar un método de bloqueo en la pantalla, como se menc…"
checkbox input "true"
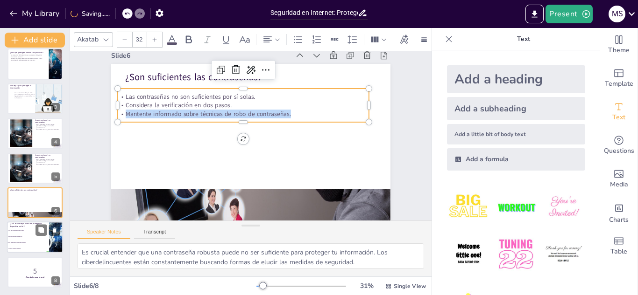
checkbox input "true"
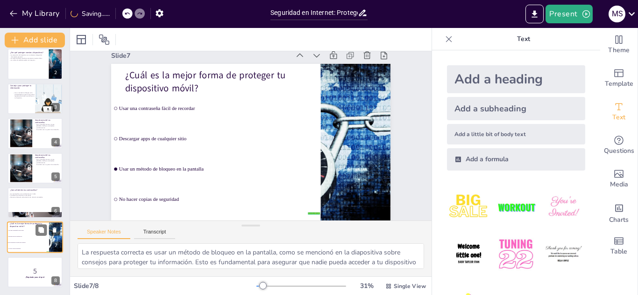
scroll to position [0, 0]
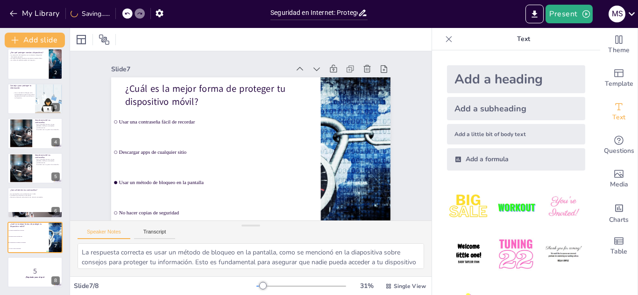
checkbox input "true"
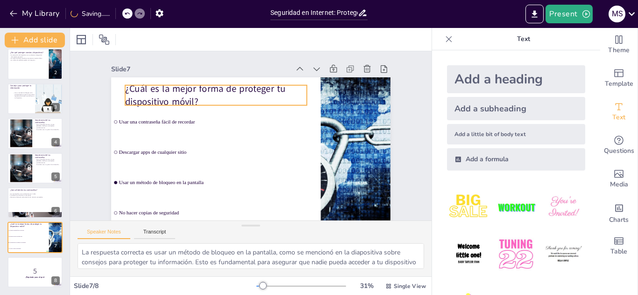
checkbox input "true"
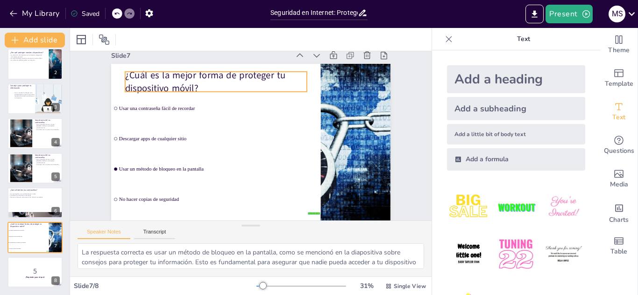
checkbox input "true"
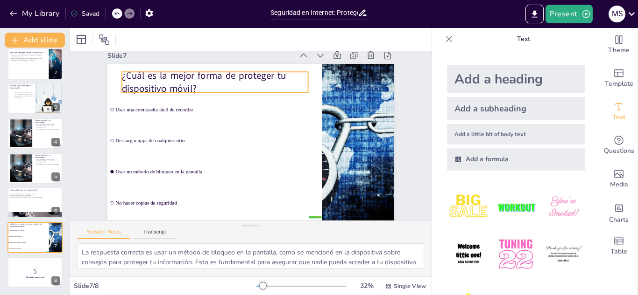
checkbox input "true"
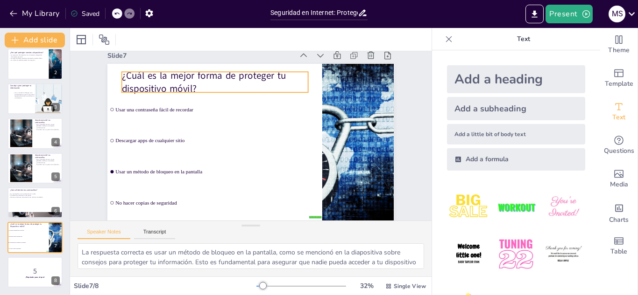
checkbox input "true"
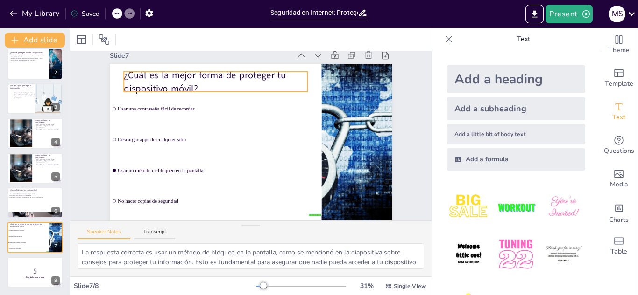
checkbox input "true"
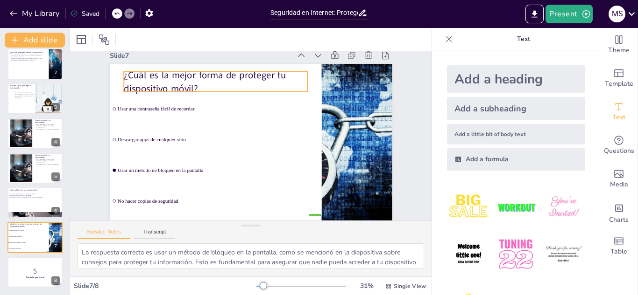
checkbox input "true"
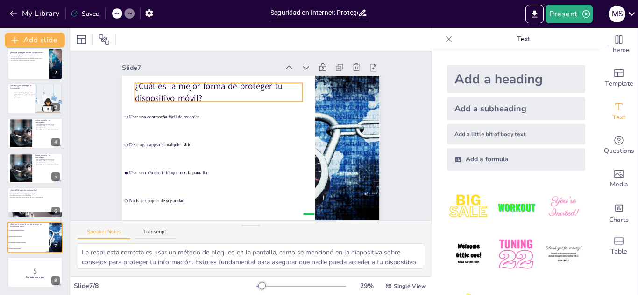
scroll to position [1, 0]
